Goal: Task Accomplishment & Management: Complete application form

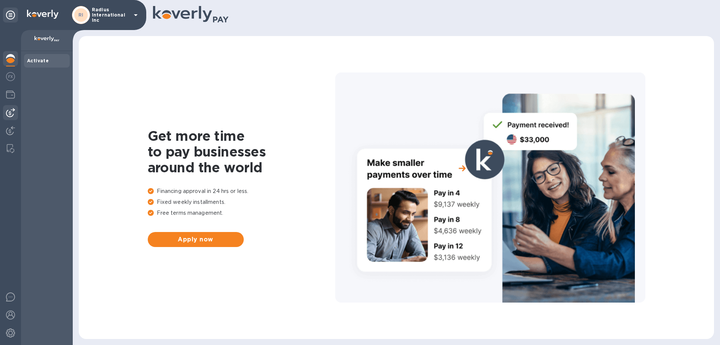
click at [10, 114] on img at bounding box center [10, 112] width 9 height 9
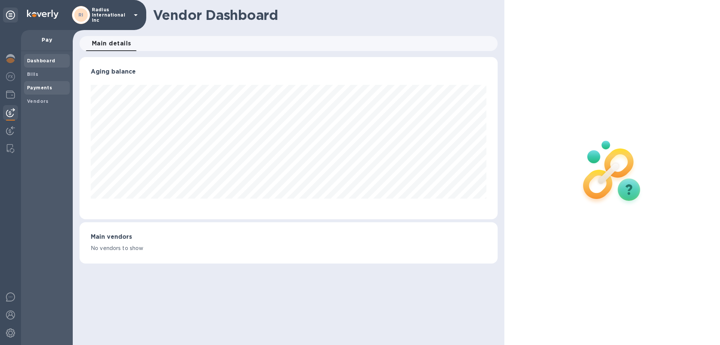
scroll to position [162, 418]
click at [54, 89] on span "Payments" at bounding box center [47, 88] width 40 height 8
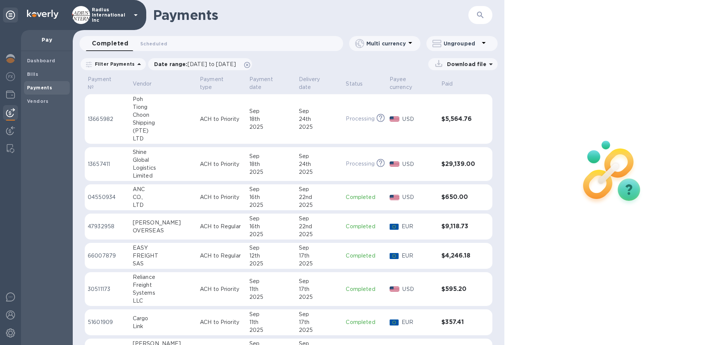
click at [58, 68] on div "Bills" at bounding box center [47, 75] width 46 height 14
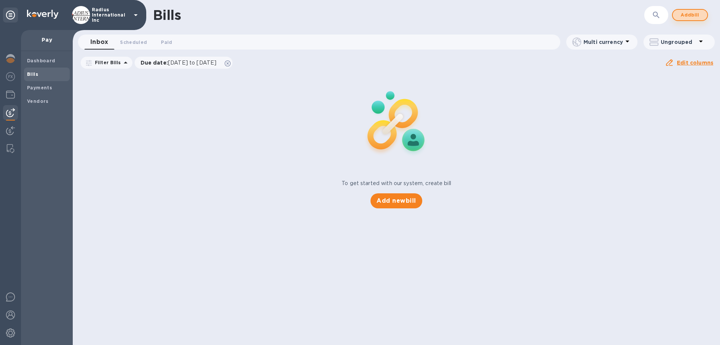
click at [689, 15] on span "Add bill" at bounding box center [690, 15] width 23 height 9
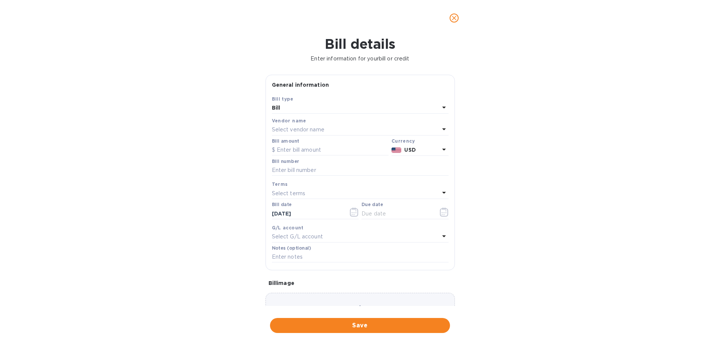
click at [314, 130] on p "Select vendor name" at bounding box center [298, 130] width 53 height 8
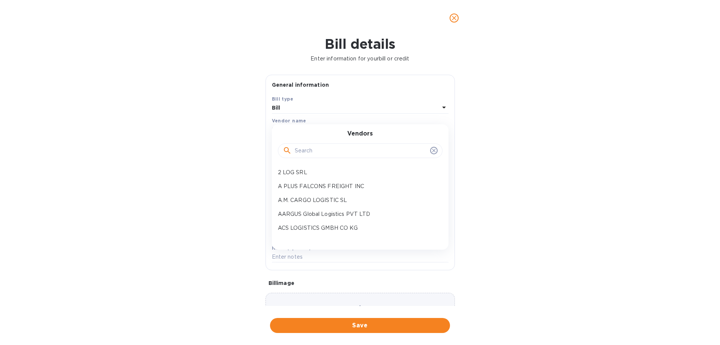
click at [326, 131] on div "Vendors" at bounding box center [360, 146] width 159 height 32
click at [326, 147] on input "text" at bounding box center [361, 150] width 132 height 11
type input "acs"
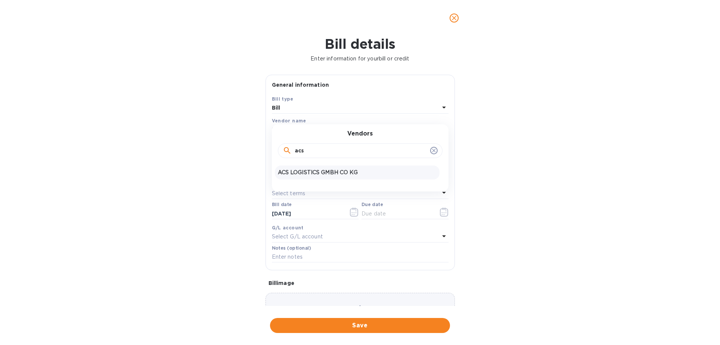
click at [317, 172] on p "ACS LOGISTICS GMBH CO KG" at bounding box center [357, 172] width 159 height 8
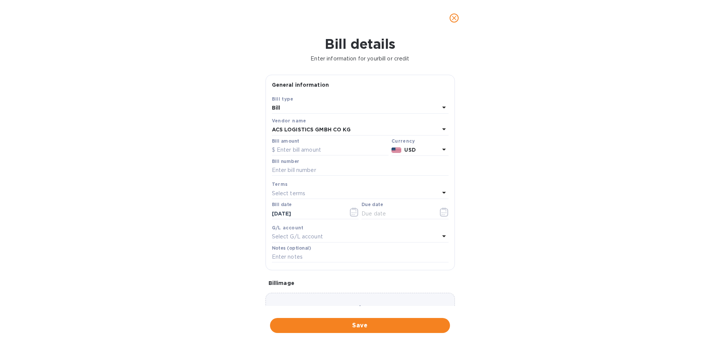
click at [404, 152] on b "USD" at bounding box center [409, 150] width 11 height 6
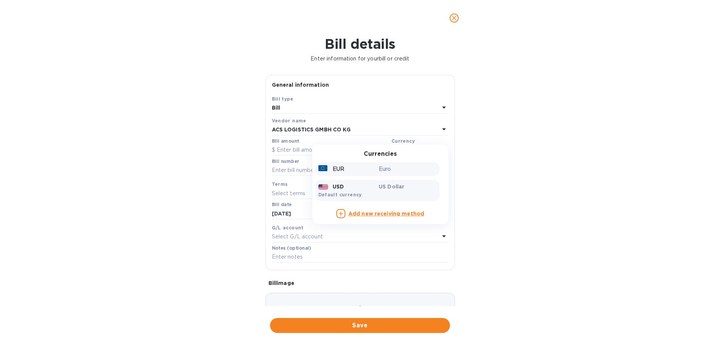
click at [385, 168] on p "Euro" at bounding box center [408, 169] width 58 height 8
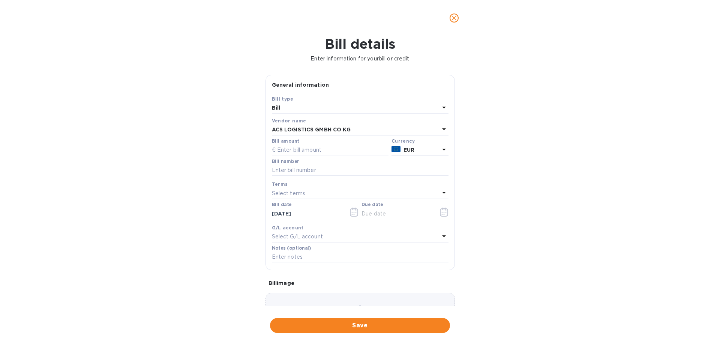
drag, startPoint x: 513, startPoint y: 146, endPoint x: 520, endPoint y: 141, distance: 8.6
click at [513, 145] on div "Bill details Enter information for your bill or credit General information Save…" at bounding box center [360, 190] width 720 height 309
click at [458, 15] on icon "close" at bounding box center [454, 18] width 8 height 8
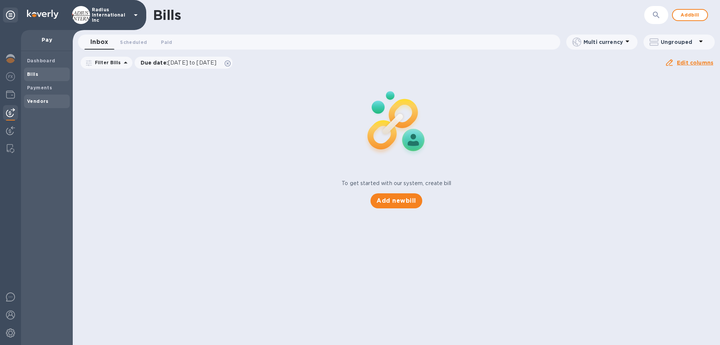
click at [41, 101] on b "Vendors" at bounding box center [38, 101] width 22 height 6
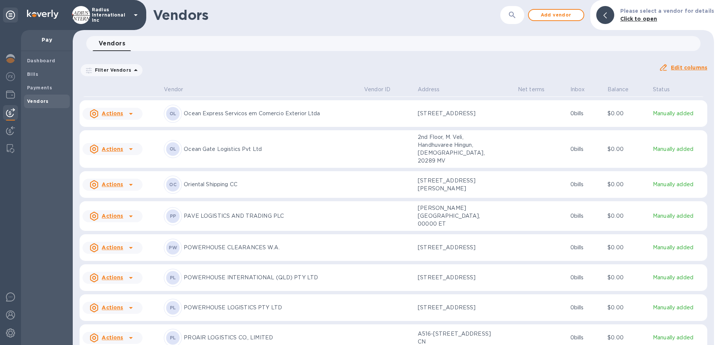
scroll to position [4401, 0]
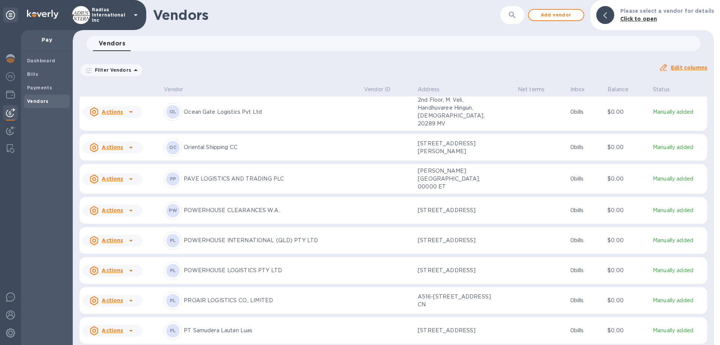
drag, startPoint x: 252, startPoint y: 253, endPoint x: 380, endPoint y: 248, distance: 128.8
click at [252, 266] on p "POWERHOUSE LOGISTICS PTY LTD" at bounding box center [271, 270] width 174 height 8
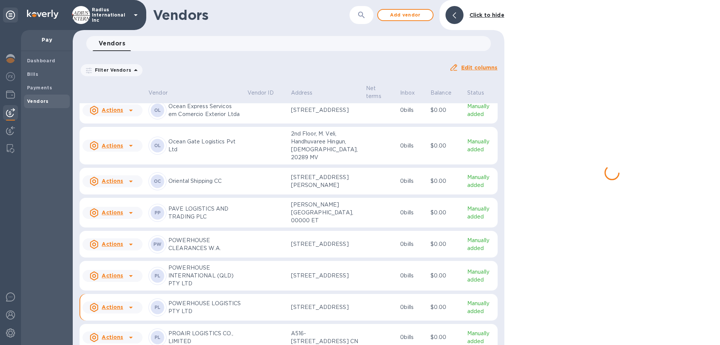
scroll to position [4477, 0]
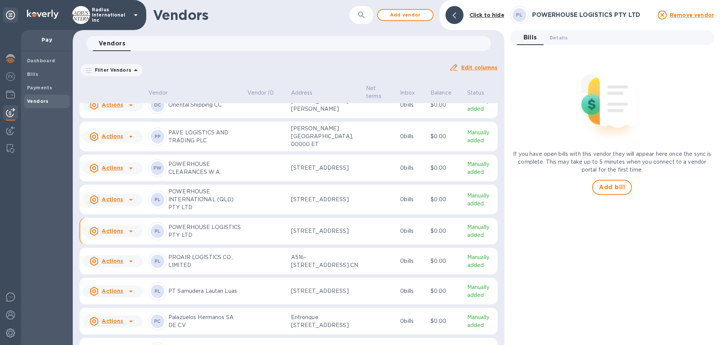
click at [557, 36] on span "Details 0" at bounding box center [559, 38] width 18 height 8
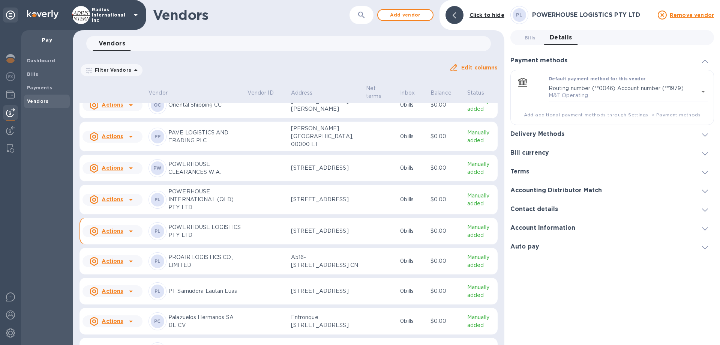
click at [558, 133] on h3 "Delivery Methods" at bounding box center [537, 134] width 54 height 7
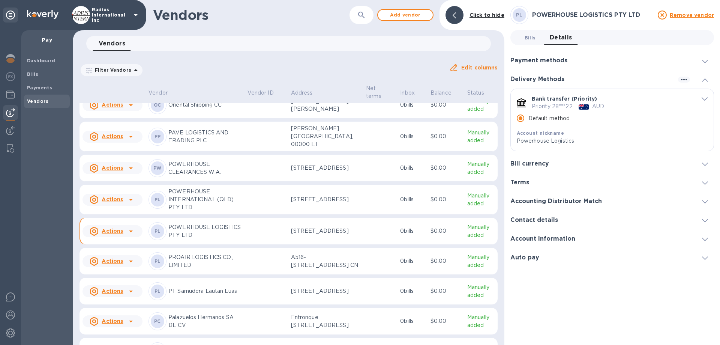
click at [532, 38] on span "Bills 0" at bounding box center [530, 38] width 11 height 8
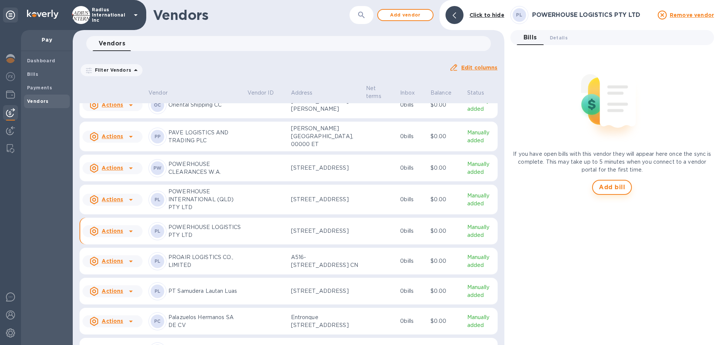
click at [612, 185] on span "Add bill" at bounding box center [612, 187] width 26 height 9
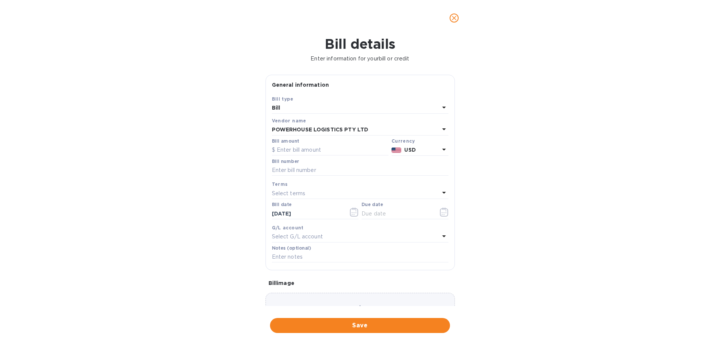
click at [408, 147] on b "USD" at bounding box center [409, 150] width 11 height 6
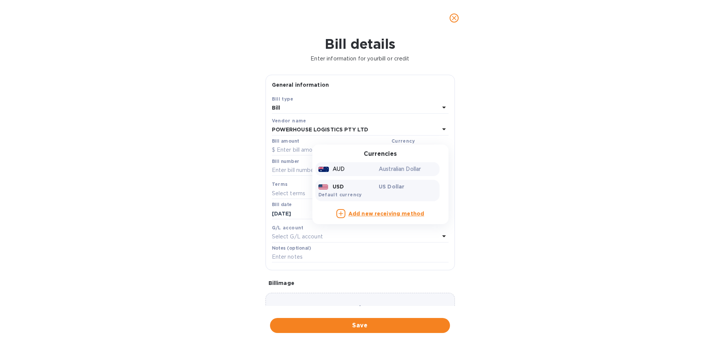
click at [392, 170] on p "Australian Dollar" at bounding box center [408, 169] width 58 height 8
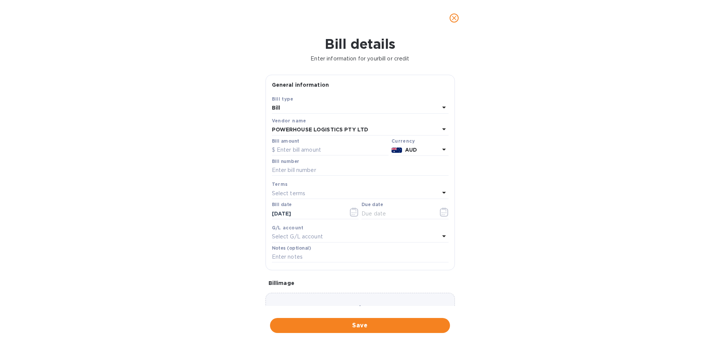
click at [336, 144] on div "Bill amount" at bounding box center [330, 146] width 117 height 17
click at [333, 149] on input "text" at bounding box center [330, 149] width 117 height 11
type input "7,599.03"
click at [317, 167] on input "text" at bounding box center [360, 170] width 177 height 11
type input "SOA 9-19"
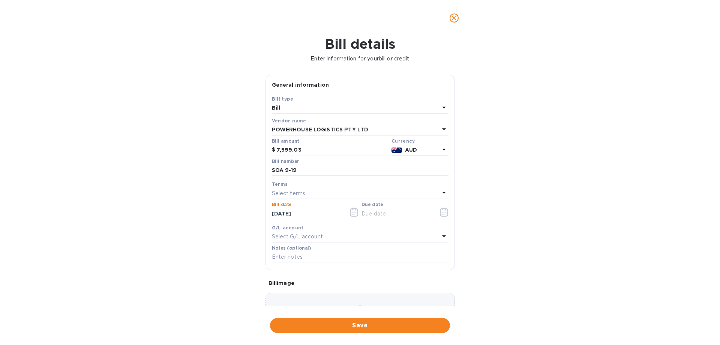
click at [375, 218] on input "text" at bounding box center [397, 213] width 71 height 11
drag, startPoint x: 377, startPoint y: 214, endPoint x: 431, endPoint y: 215, distance: 53.7
click at [378, 214] on input "text" at bounding box center [397, 213] width 71 height 11
click at [442, 212] on icon "button" at bounding box center [444, 211] width 9 height 9
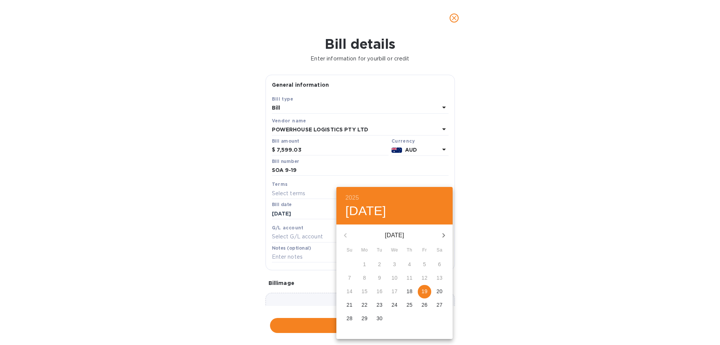
drag, startPoint x: 422, startPoint y: 291, endPoint x: 438, endPoint y: 291, distance: 16.1
click at [424, 291] on p "19" at bounding box center [425, 291] width 6 height 8
type input "[DATE]"
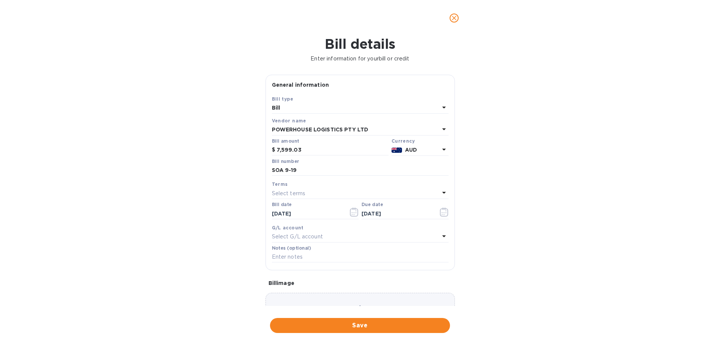
drag, startPoint x: 503, startPoint y: 290, endPoint x: 414, endPoint y: 321, distance: 94.3
click at [501, 290] on div "2025 Fri, Sep [DATE] Mo Tu We Th Fr Sa 31 1 2 3 4 5 6 7 8 9 10 11 12 13 14 15 1…" at bounding box center [360, 172] width 720 height 345
drag, startPoint x: 378, startPoint y: 326, endPoint x: 389, endPoint y: 295, distance: 32.7
click at [378, 325] on span "Save" at bounding box center [360, 325] width 168 height 9
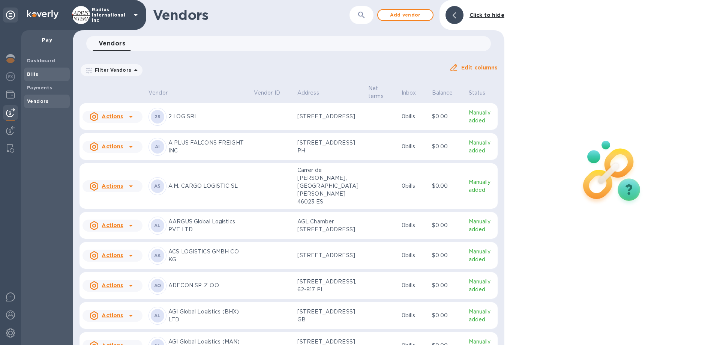
click at [36, 76] on b "Bills" at bounding box center [32, 74] width 11 height 6
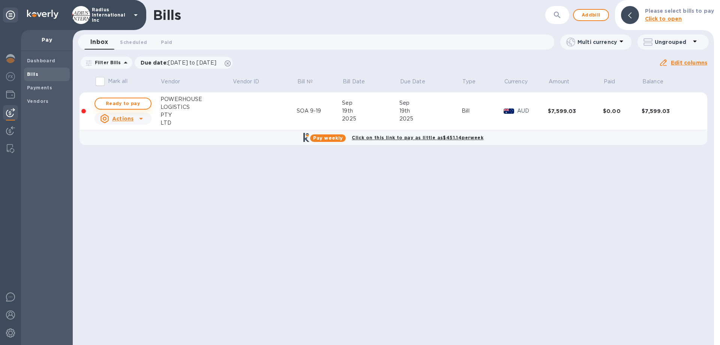
click at [135, 102] on span "Ready to pay" at bounding box center [123, 103] width 44 height 9
checkbox input "true"
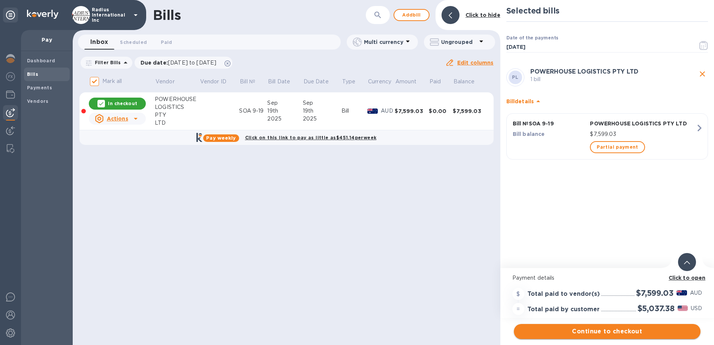
click at [610, 333] on span "Continue to checkout" at bounding box center [607, 331] width 175 height 9
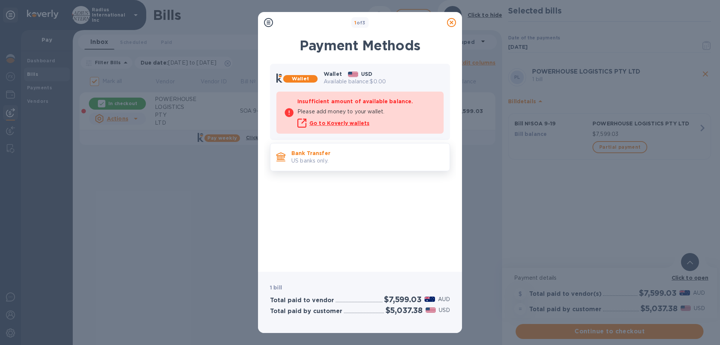
click at [362, 162] on p "US banks only." at bounding box center [367, 161] width 152 height 8
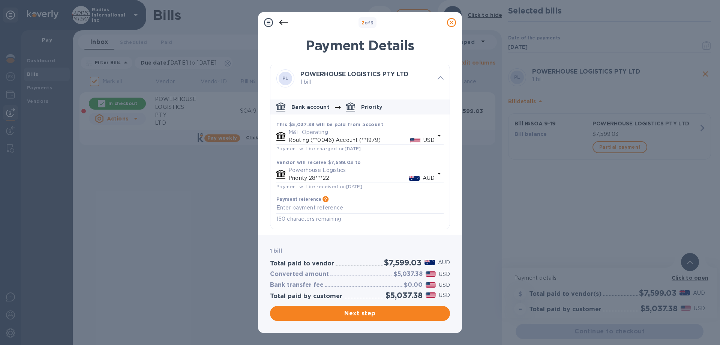
scroll to position [3, 0]
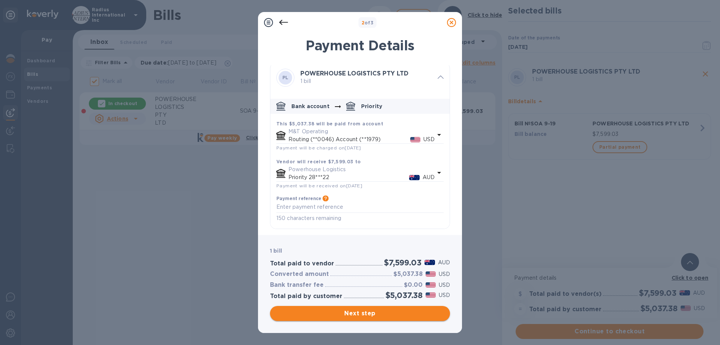
click at [379, 311] on span "Next step" at bounding box center [360, 313] width 168 height 9
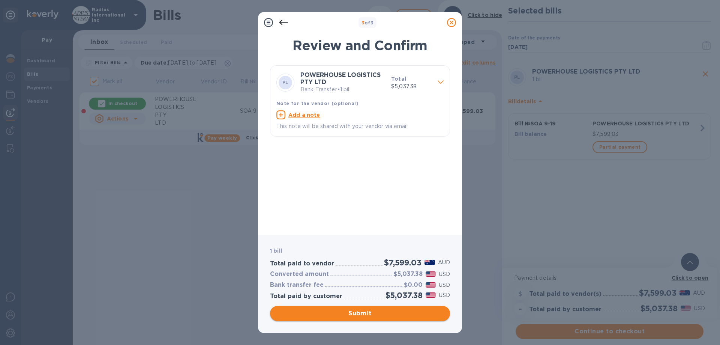
drag, startPoint x: 398, startPoint y: 308, endPoint x: 414, endPoint y: 267, distance: 43.8
click at [398, 307] on button "Submit" at bounding box center [360, 313] width 180 height 15
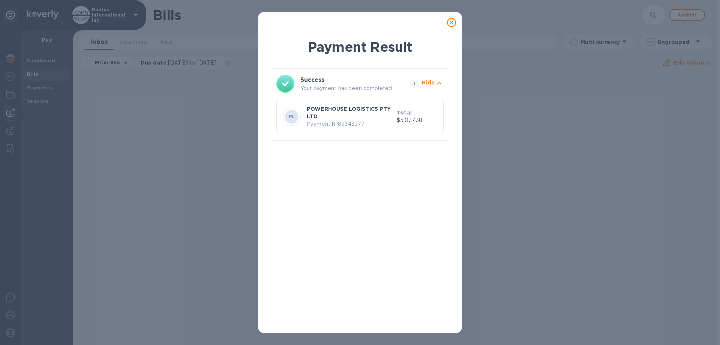
click at [453, 23] on icon at bounding box center [451, 22] width 9 height 9
